Goal: Task Accomplishment & Management: Manage account settings

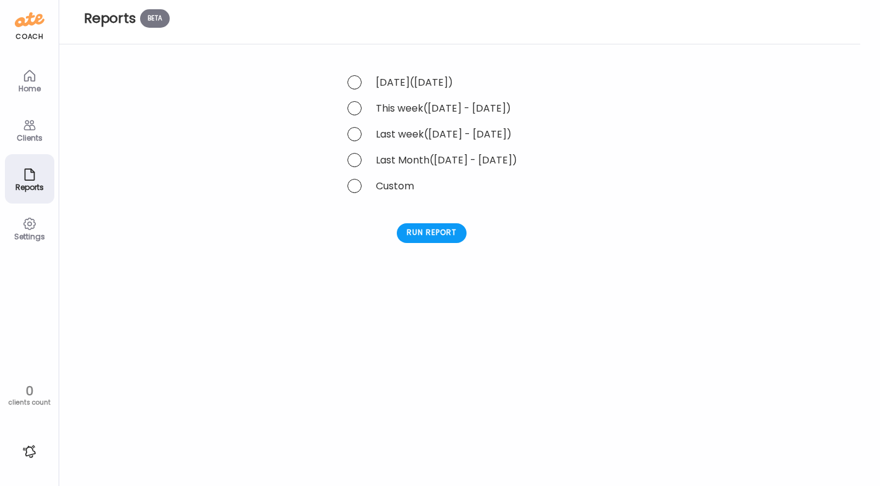
click at [26, 128] on icon at bounding box center [29, 125] width 15 height 15
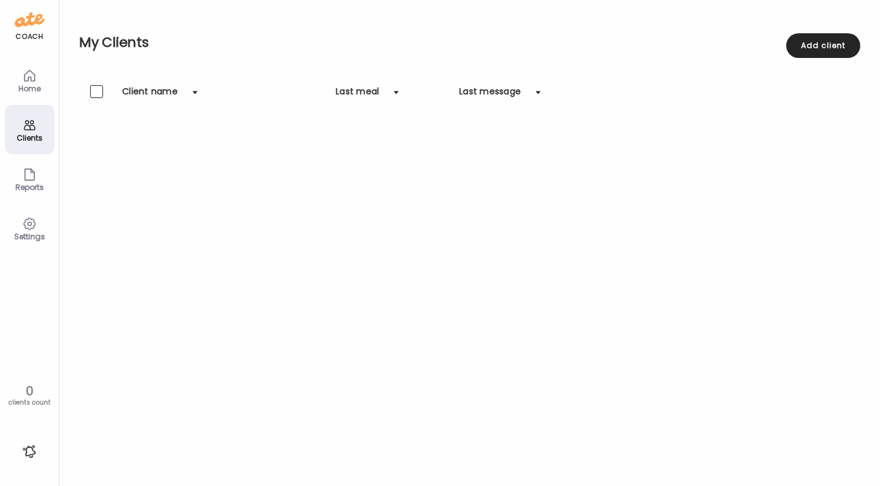
click at [31, 78] on icon at bounding box center [29, 75] width 10 height 10
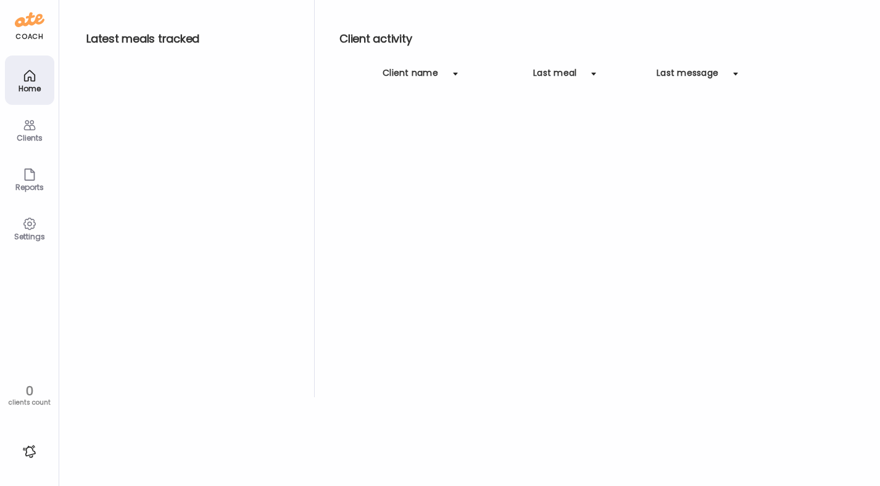
click at [36, 25] on img at bounding box center [30, 20] width 30 height 20
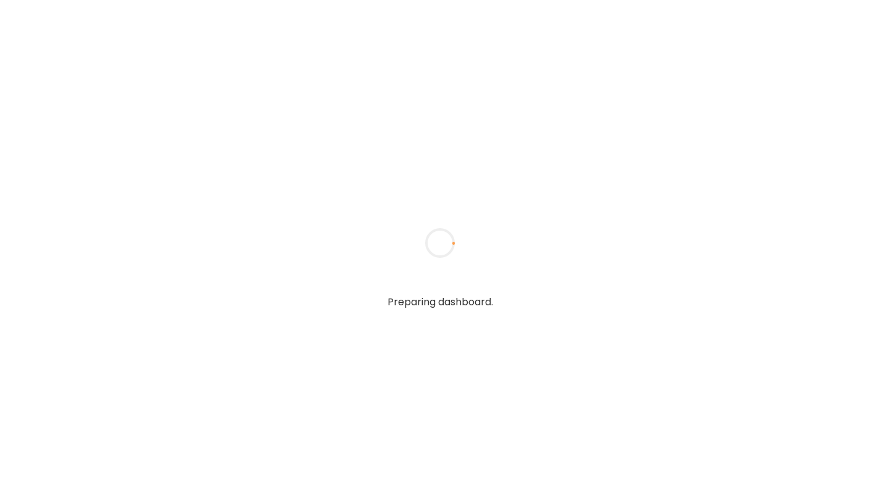
type input "**********"
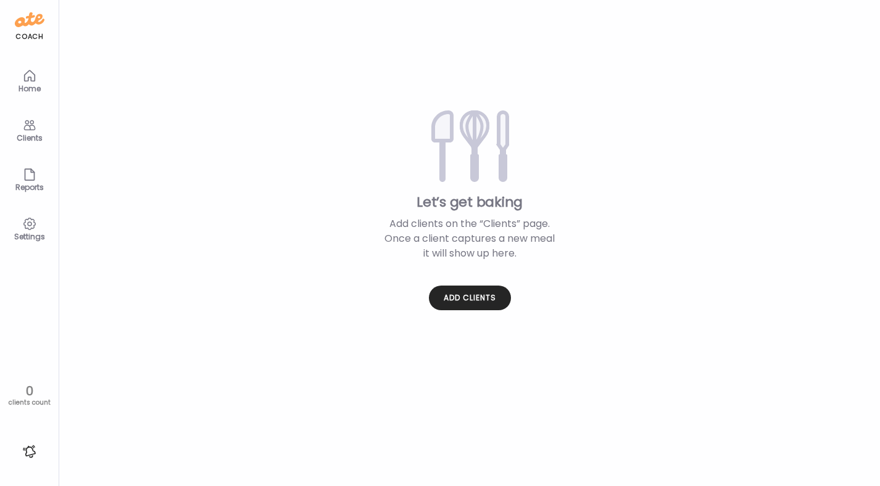
click at [22, 125] on icon at bounding box center [29, 125] width 15 height 15
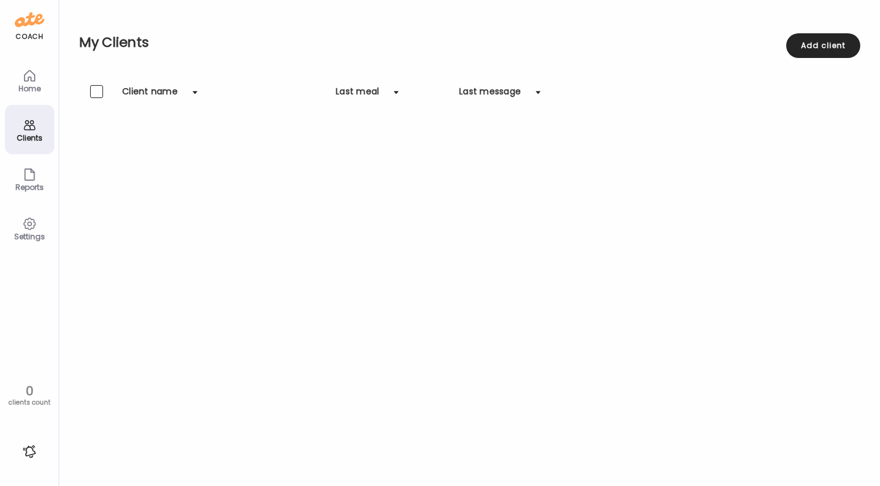
click at [28, 85] on div "Home" at bounding box center [29, 89] width 44 height 8
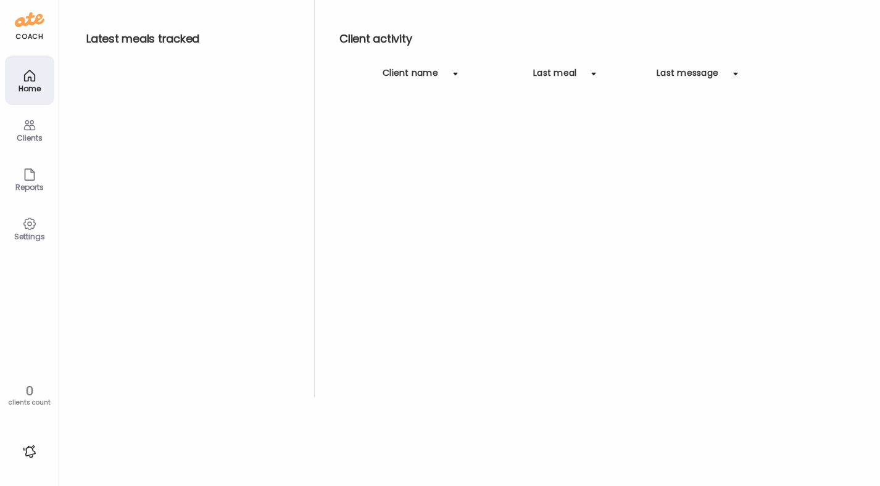
click at [31, 217] on icon at bounding box center [29, 224] width 15 height 15
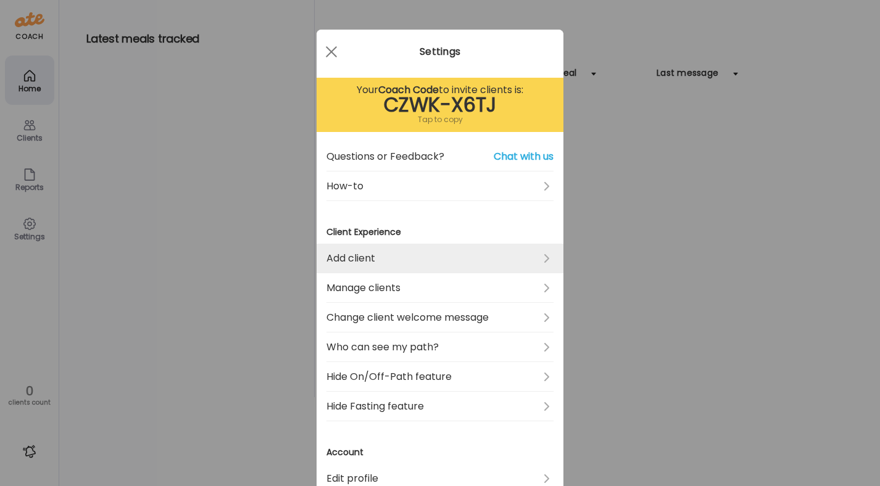
click at [366, 259] on link "Add client" at bounding box center [439, 259] width 227 height 30
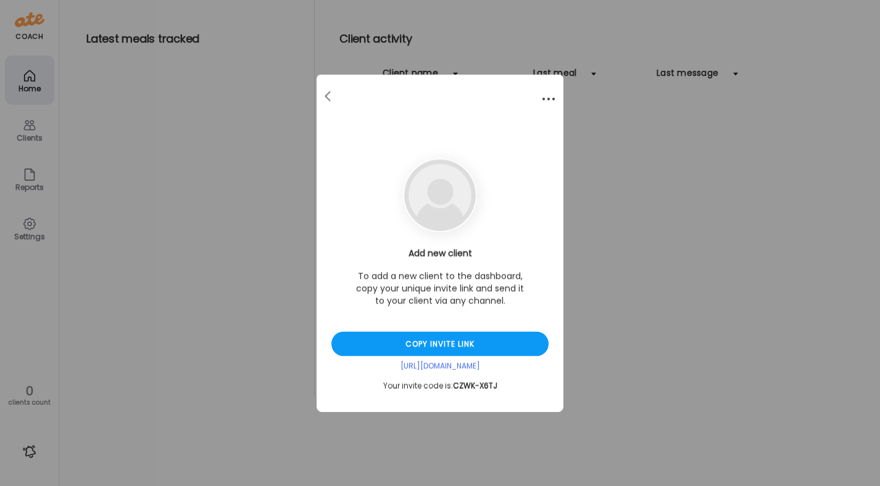
click at [545, 96] on div at bounding box center [548, 99] width 25 height 25
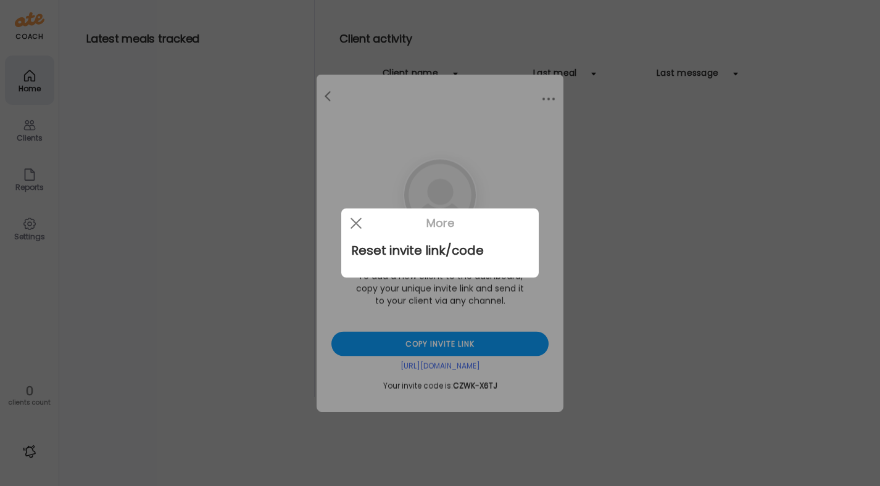
click at [329, 124] on div at bounding box center [440, 243] width 880 height 486
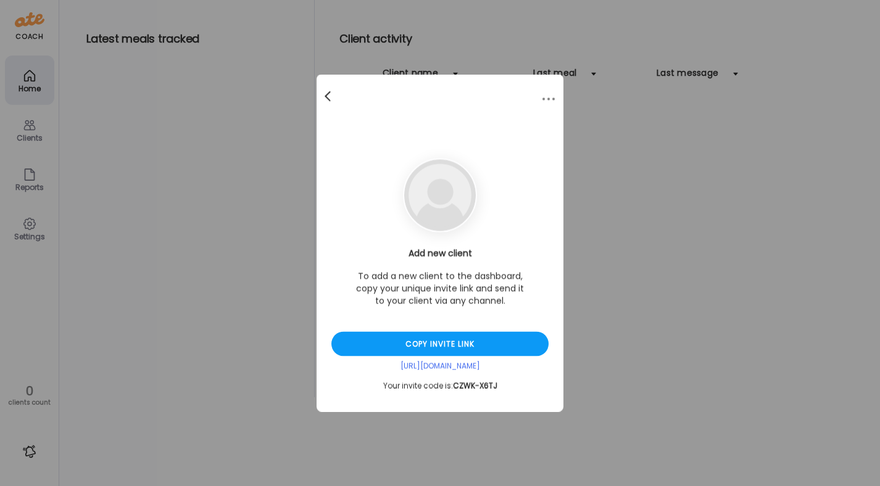
click at [325, 94] on div at bounding box center [329, 97] width 25 height 25
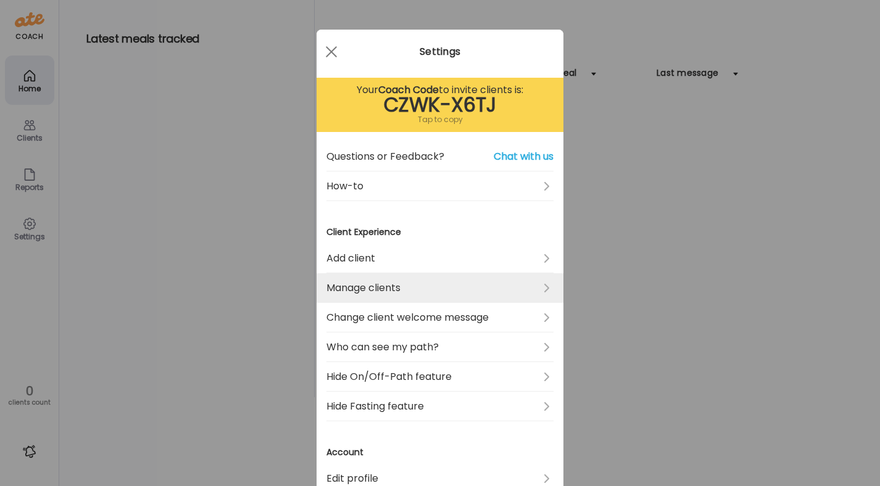
click at [415, 292] on link "Manage clients" at bounding box center [439, 288] width 227 height 30
